Goal: Navigation & Orientation: Understand site structure

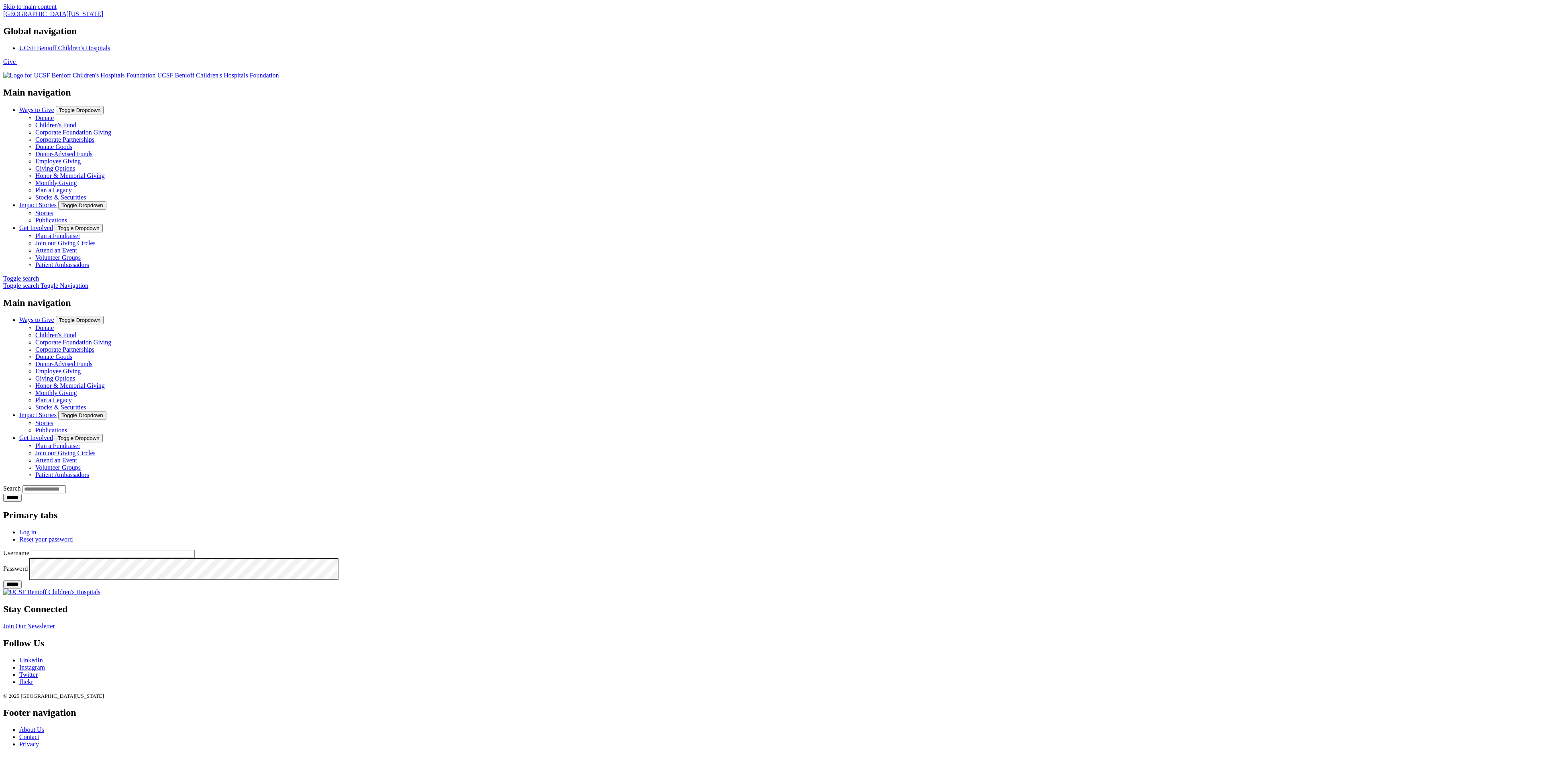
click at [194, 550] on input "Username" at bounding box center [113, 554] width 163 height 8
type input "**********"
click at [22, 580] on input "******" at bounding box center [12, 584] width 19 height 8
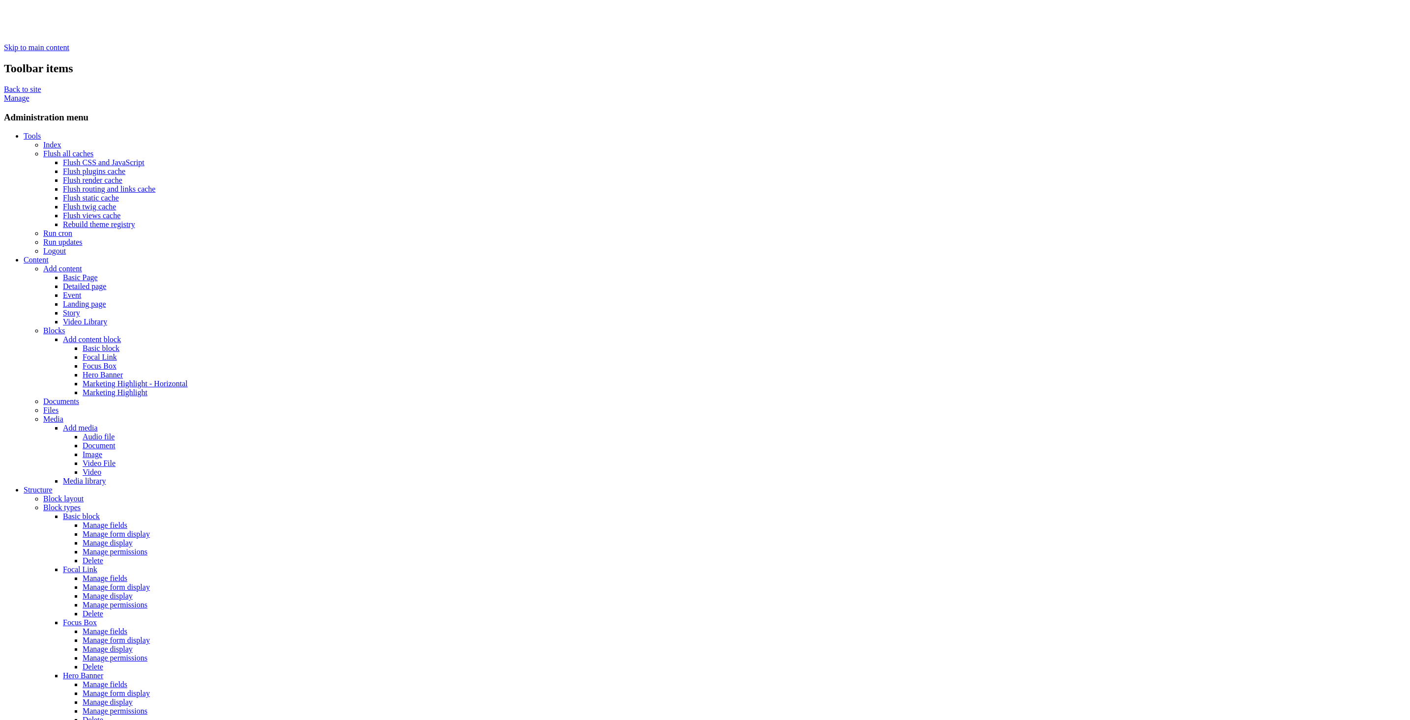
drag, startPoint x: 339, startPoint y: 375, endPoint x: 344, endPoint y: 375, distance: 5.4
